Goal: Check status

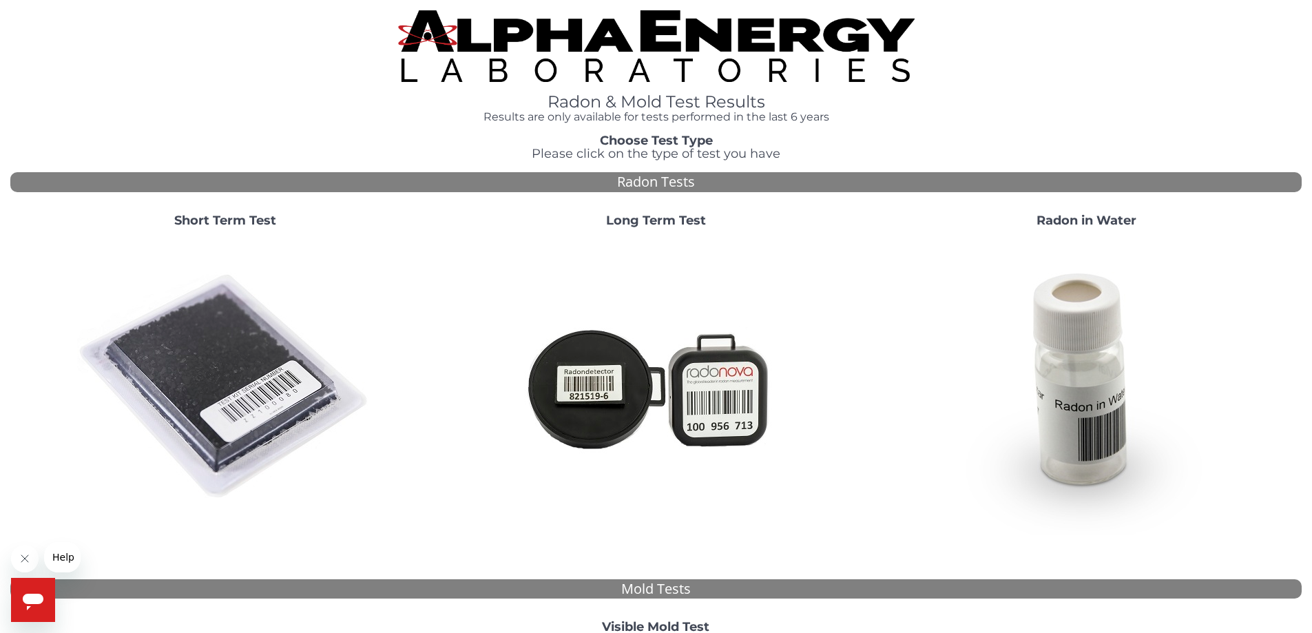
click at [210, 222] on strong "Short Term Test" at bounding box center [225, 220] width 102 height 15
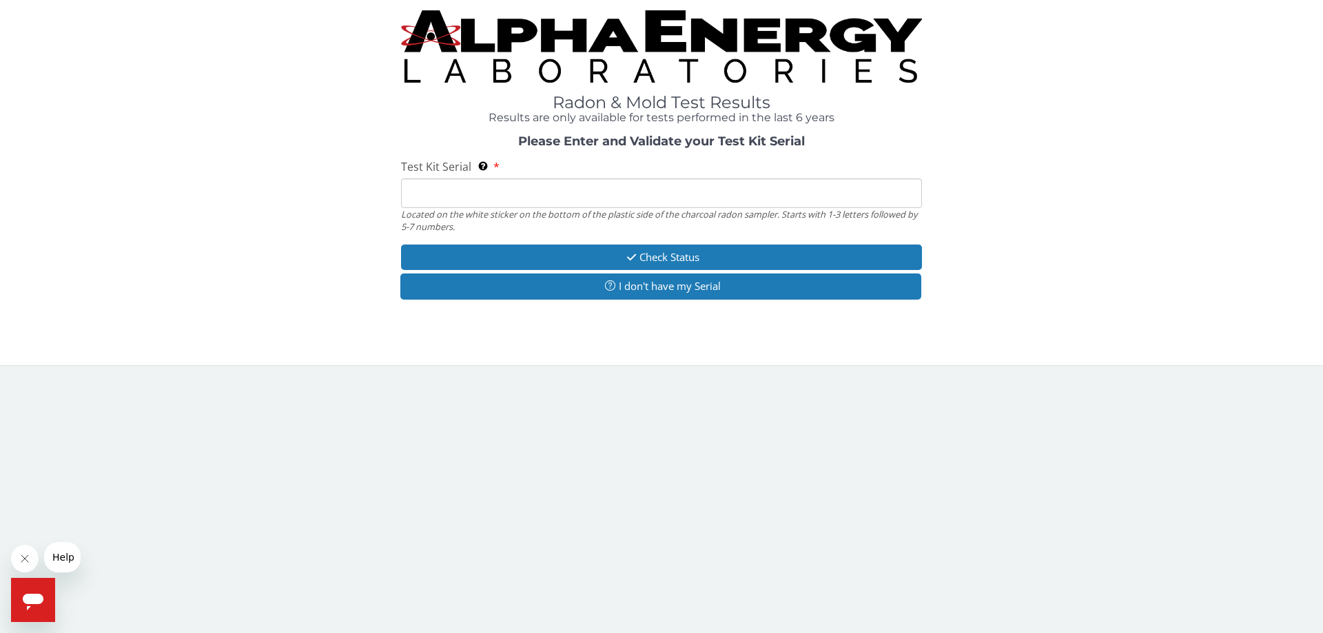
click at [582, 196] on input "Test Kit Serial Located on the white sticker on the bottom of the plastic side …" at bounding box center [661, 193] width 521 height 30
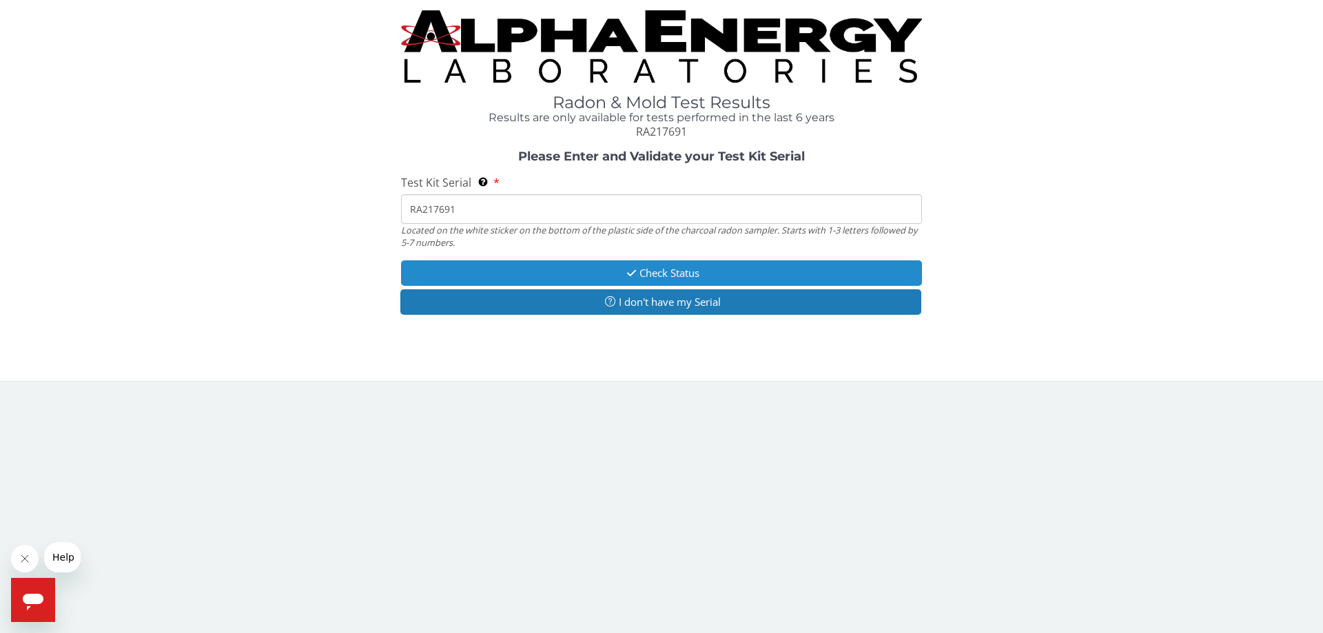
type input "RA217691"
click at [694, 275] on button "Check Status" at bounding box center [661, 272] width 521 height 25
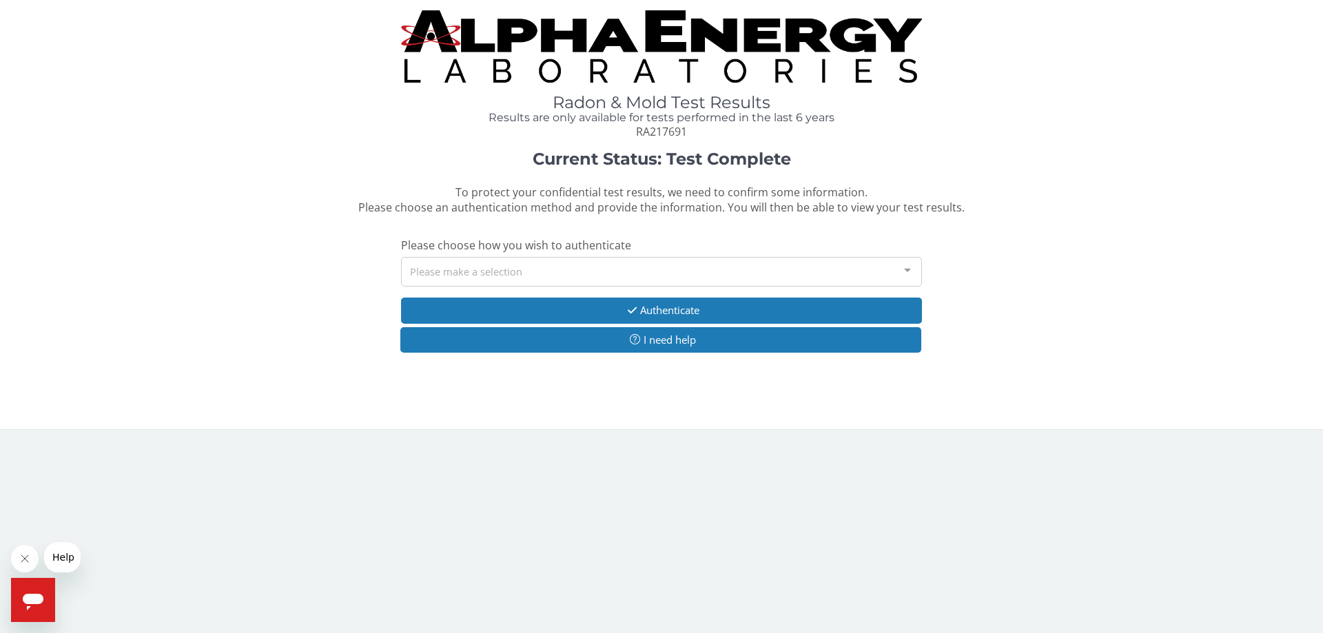
click at [696, 271] on div "Please make a selection" at bounding box center [661, 272] width 521 height 30
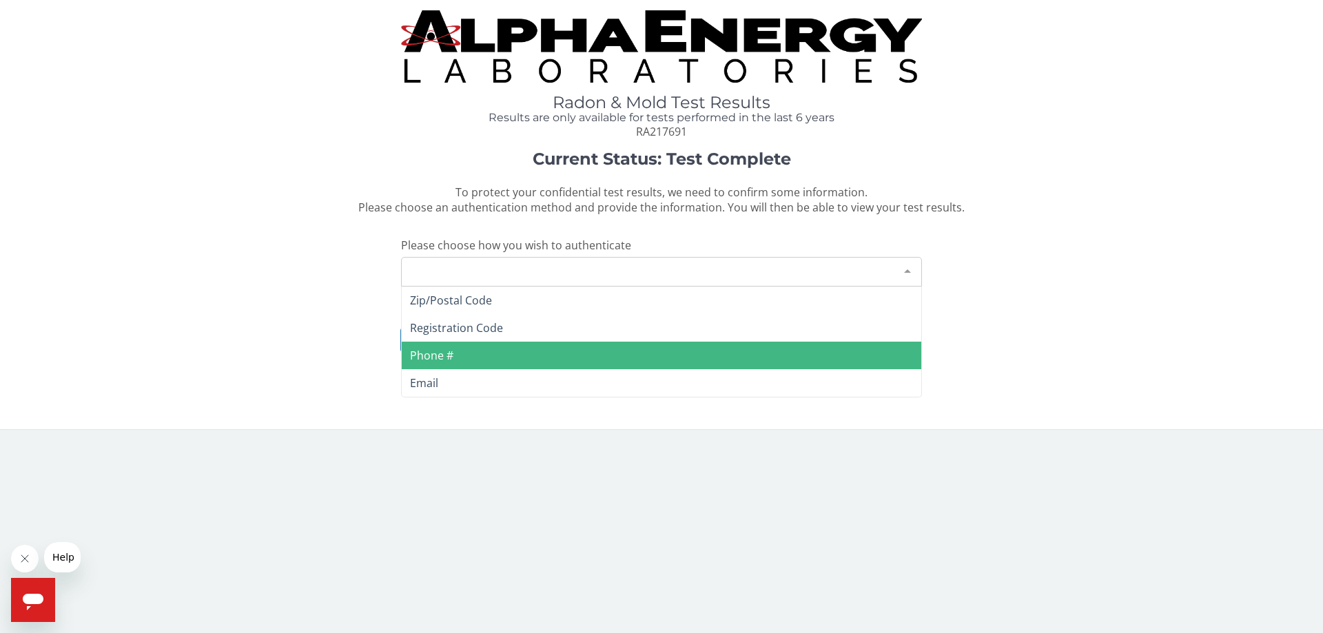
click at [523, 346] on span "Phone #" at bounding box center [661, 356] width 519 height 28
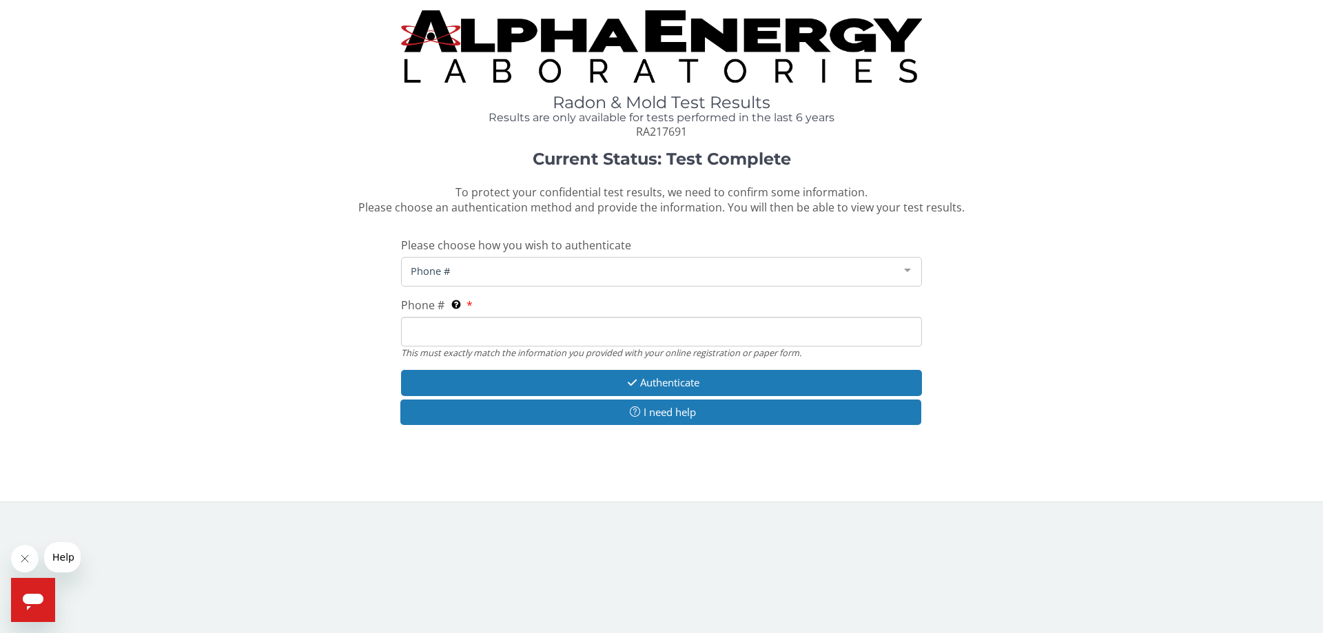
click at [528, 338] on input "Phone # This must exactly match the information you provided with your online r…" at bounding box center [661, 332] width 521 height 30
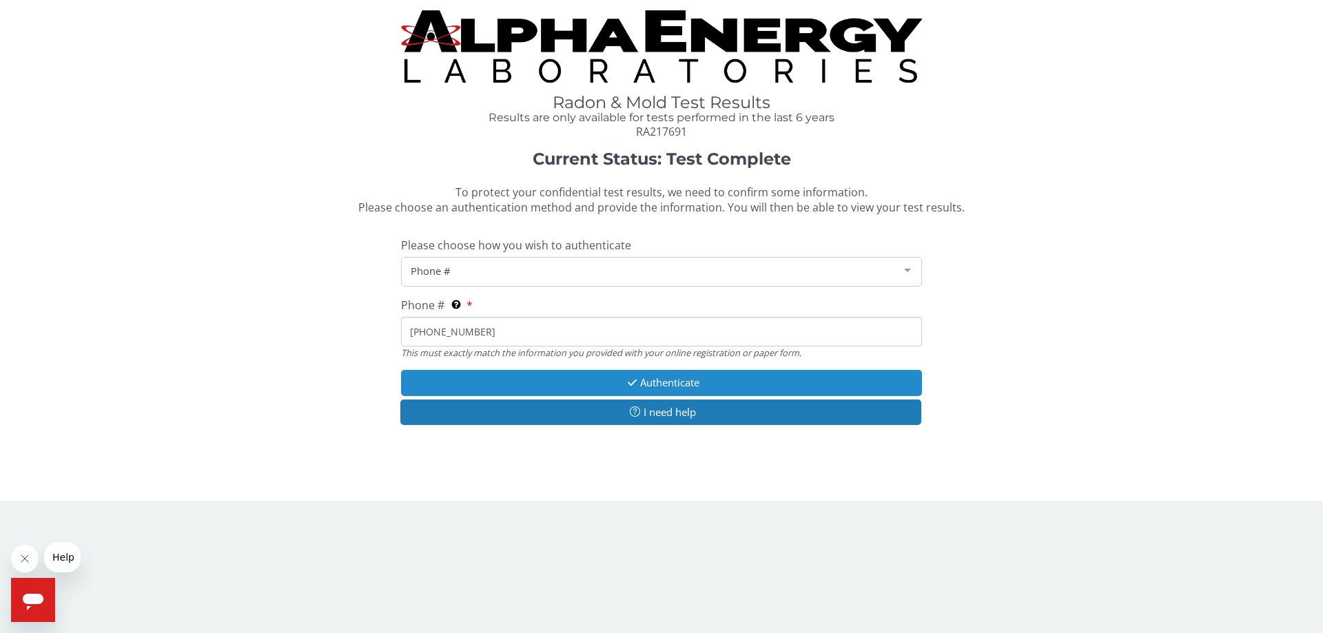
type input "[PHONE_NUMBER]"
click at [648, 385] on button "Authenticate" at bounding box center [661, 382] width 521 height 25
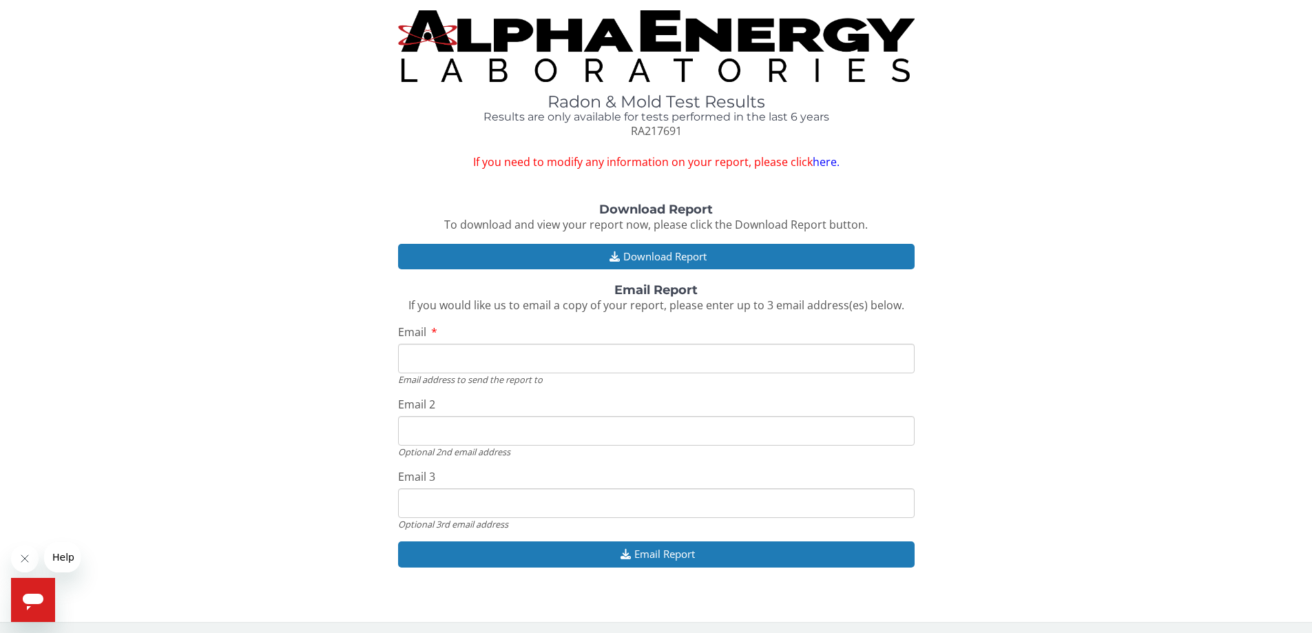
click at [568, 360] on input "Email" at bounding box center [656, 359] width 517 height 30
type input "[EMAIL_ADDRESS][DOMAIN_NAME]"
click at [572, 437] on input "[EMAIL_ADDRESS][DOMAIN_NAME]" at bounding box center [656, 431] width 517 height 30
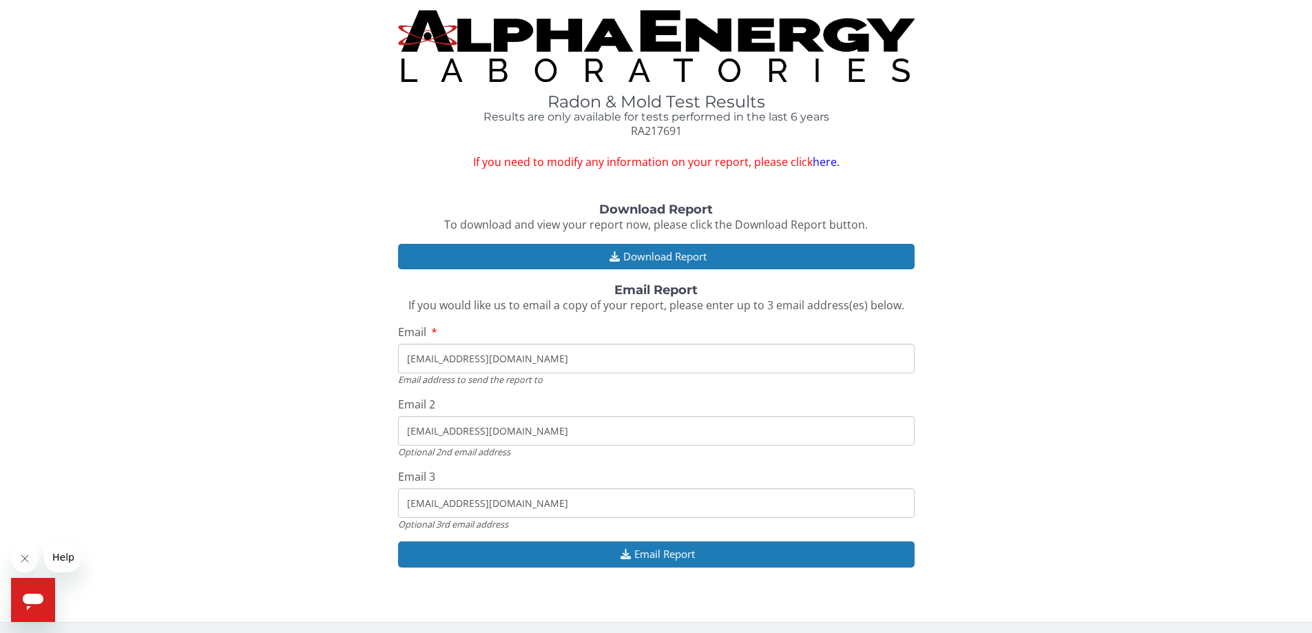
click at [315, 444] on div "Download Report To download and view your report now, please click the Download…" at bounding box center [656, 392] width 1292 height 378
drag, startPoint x: 517, startPoint y: 435, endPoint x: 352, endPoint y: 432, distance: 164.7
click at [352, 432] on div "Download Report To download and view your report now, please click the Download…" at bounding box center [656, 392] width 1292 height 378
drag, startPoint x: 533, startPoint y: 502, endPoint x: 351, endPoint y: 502, distance: 181.9
click at [351, 502] on div "Download Report To download and view your report now, please click the Download…" at bounding box center [656, 392] width 1292 height 378
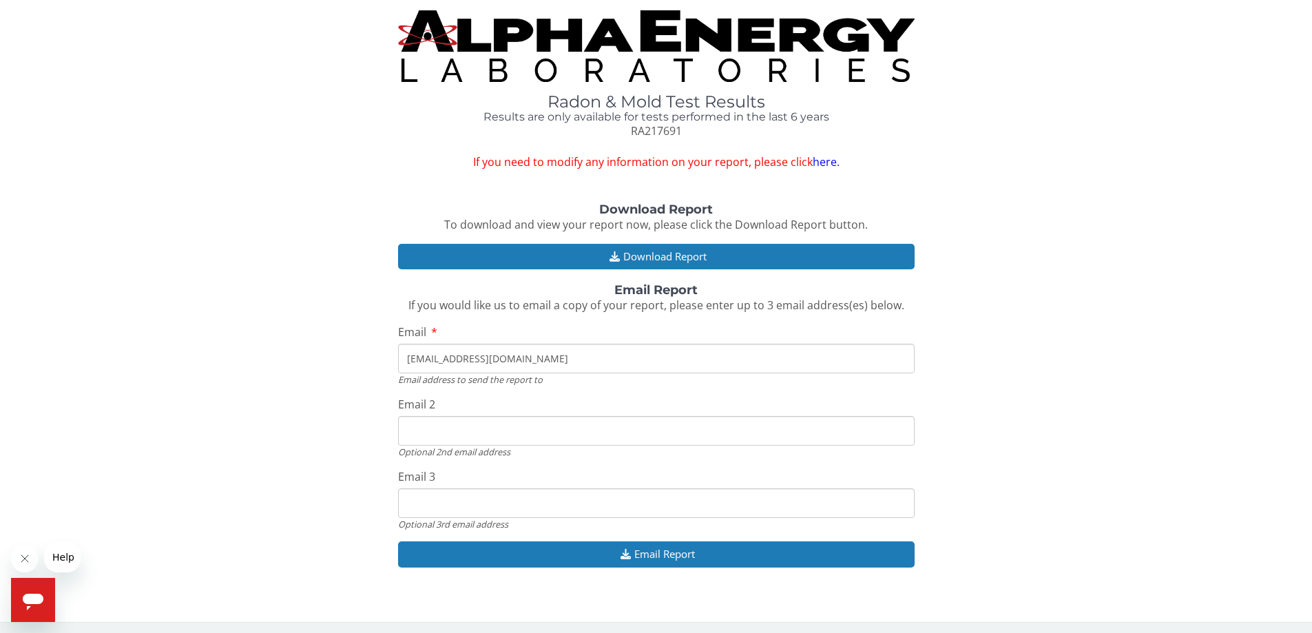
click at [437, 435] on input "Email 2" at bounding box center [656, 431] width 517 height 30
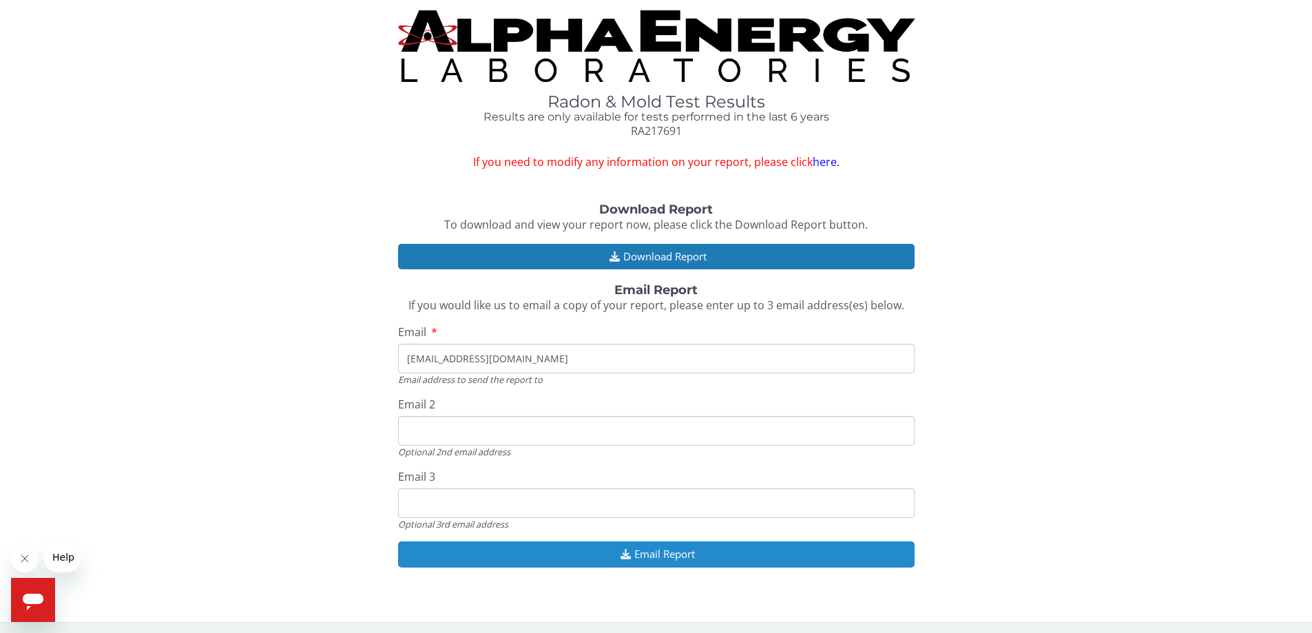
click at [626, 554] on icon "button" at bounding box center [625, 554] width 17 height 10
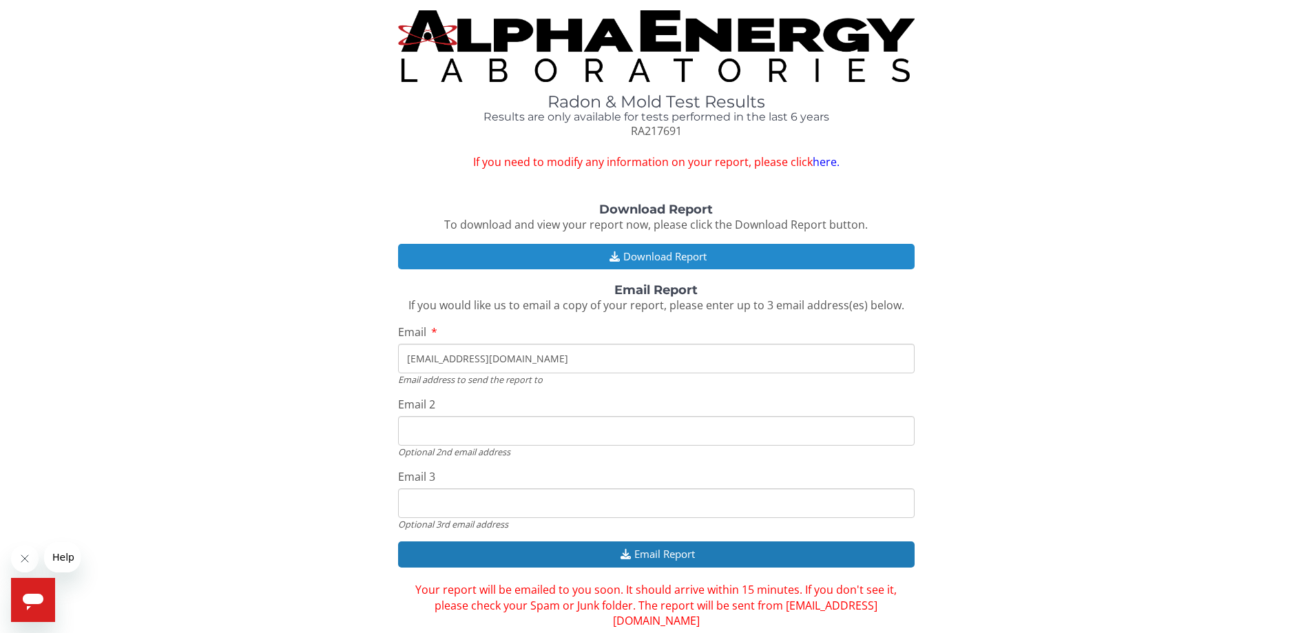
click at [627, 253] on button "Download Report" at bounding box center [656, 256] width 517 height 25
